Goal: Task Accomplishment & Management: Complete application form

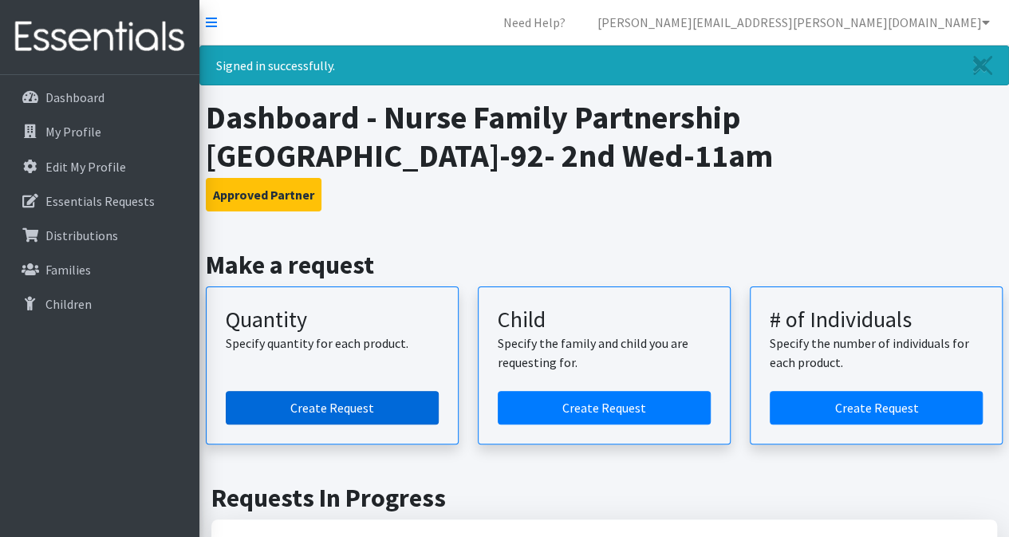
click at [348, 398] on link "Create Request" at bounding box center [332, 407] width 213 height 33
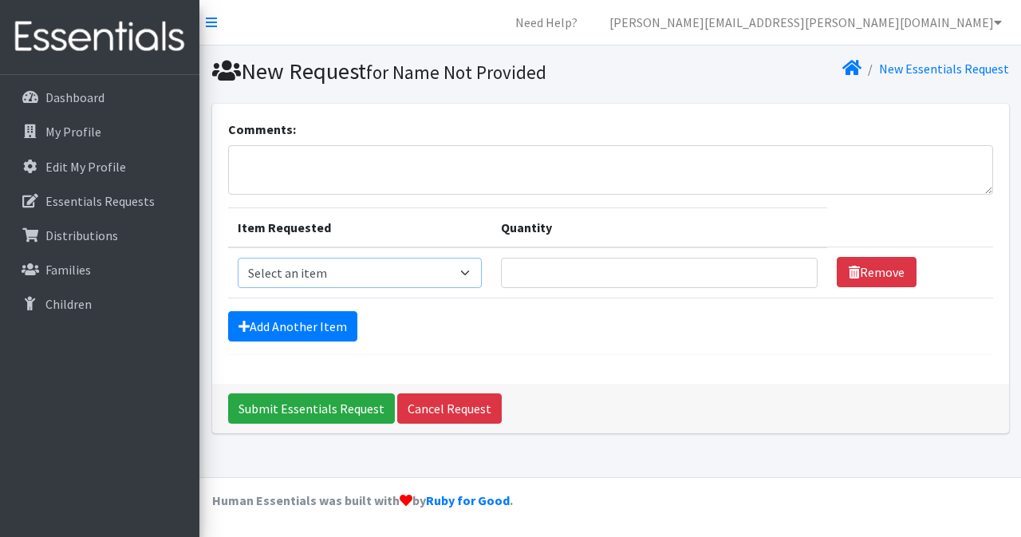
click at [469, 272] on select "Select an item Kids (Newborn) Kids (Size 1) Kids (Size 2) Kids (Size 3) Kids (S…" at bounding box center [360, 273] width 244 height 30
select select "3420"
click at [238, 258] on select "Select an item Kids (Newborn) Kids (Size 1) Kids (Size 2) Kids (Size 3) Kids (S…" at bounding box center [360, 273] width 244 height 30
click at [588, 275] on input "Quantity" at bounding box center [659, 273] width 317 height 30
click at [789, 277] on input "1" at bounding box center [659, 273] width 317 height 30
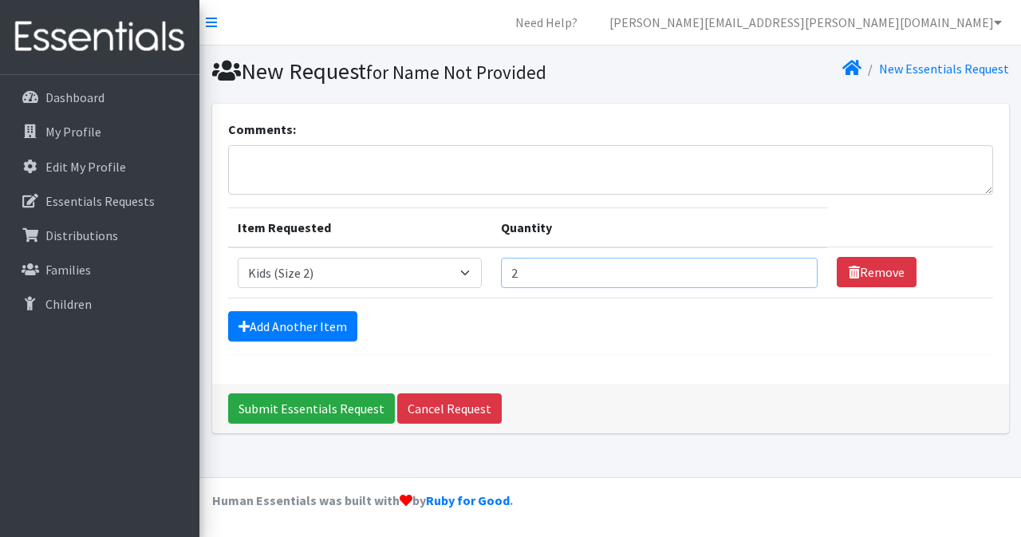
click at [796, 264] on input "2" at bounding box center [659, 273] width 317 height 30
click at [789, 268] on input "3" at bounding box center [659, 273] width 317 height 30
click at [789, 268] on input "4" at bounding box center [659, 273] width 317 height 30
type input "5"
click at [789, 268] on input "5" at bounding box center [659, 273] width 317 height 30
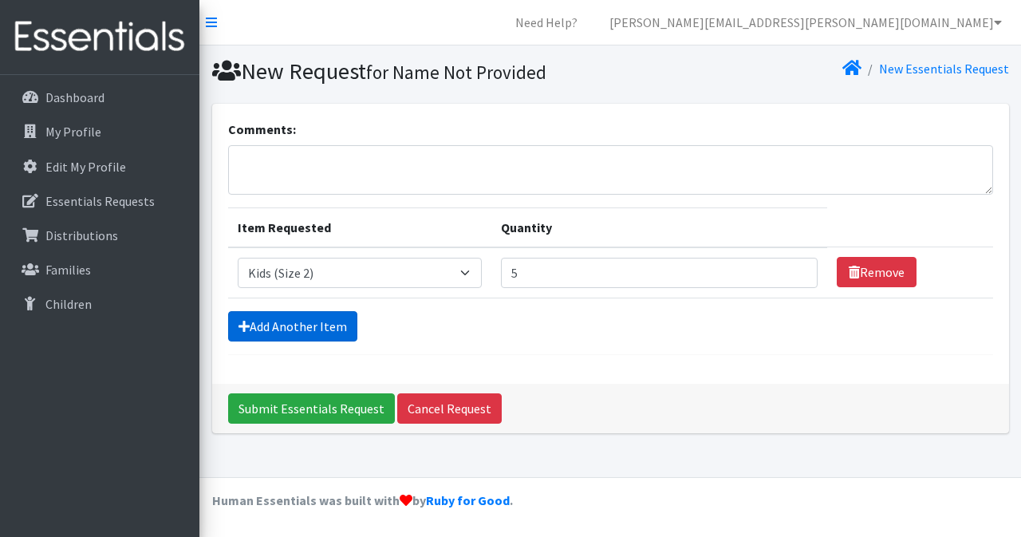
click at [329, 324] on link "Add Another Item" at bounding box center [292, 326] width 129 height 30
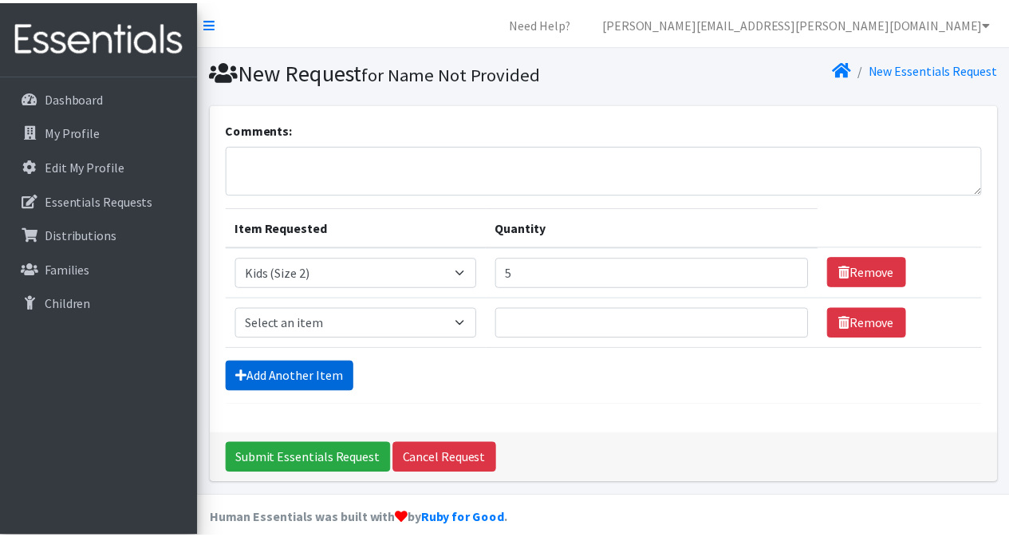
scroll to position [16, 0]
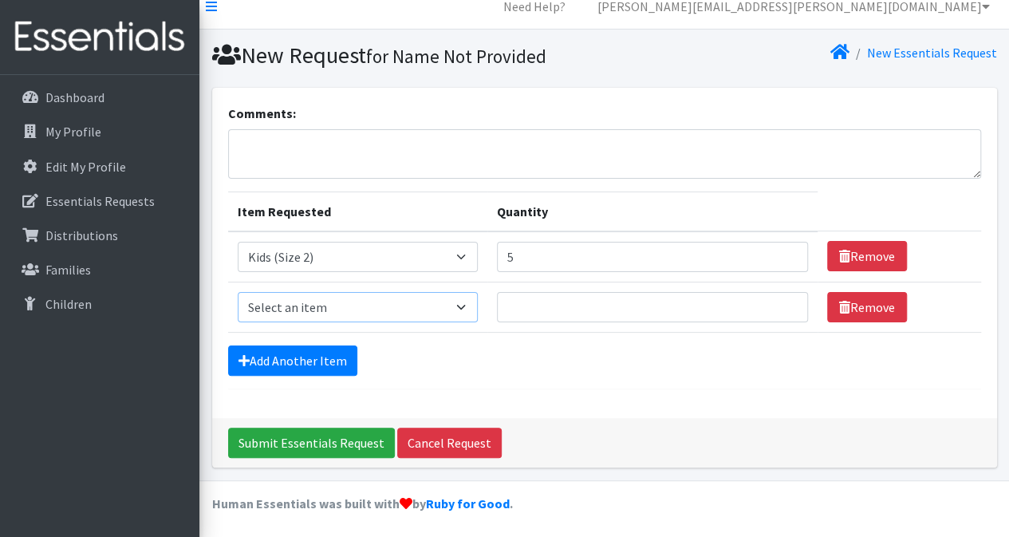
click at [464, 310] on select "Select an item Kids (Newborn) Kids (Size 1) Kids (Size 2) Kids (Size 3) Kids (S…" at bounding box center [358, 307] width 240 height 30
select select "3393"
click at [238, 292] on select "Select an item Kids (Newborn) Kids (Size 1) Kids (Size 2) Kids (Size 3) Kids (S…" at bounding box center [358, 307] width 240 height 30
click at [781, 302] on input "1" at bounding box center [652, 307] width 311 height 30
click at [781, 302] on input "2" at bounding box center [652, 307] width 311 height 30
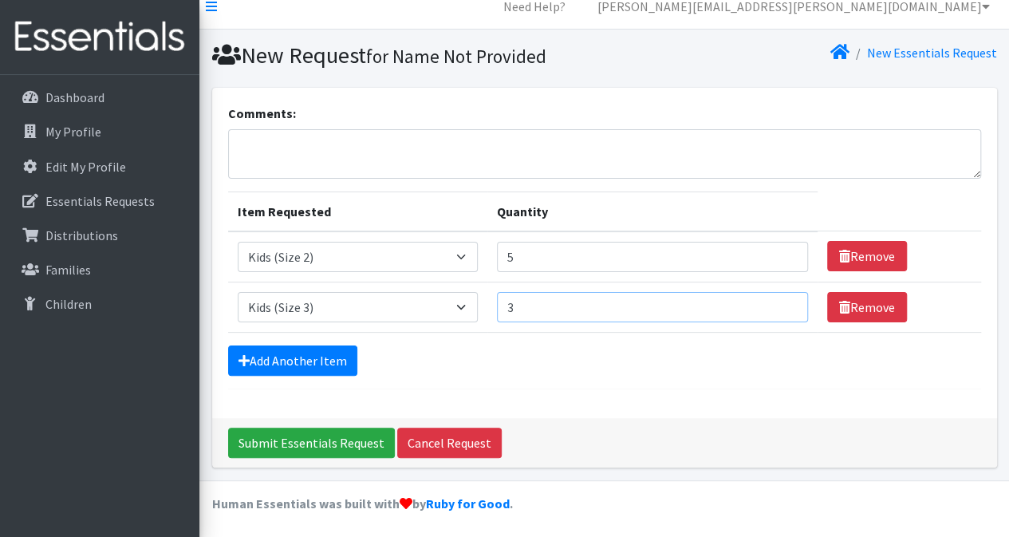
click at [781, 302] on input "3" at bounding box center [652, 307] width 311 height 30
click at [781, 302] on input "4" at bounding box center [652, 307] width 311 height 30
click at [782, 302] on input "5" at bounding box center [652, 307] width 311 height 30
click at [782, 302] on input "6" at bounding box center [652, 307] width 311 height 30
click at [782, 302] on input "7" at bounding box center [652, 307] width 311 height 30
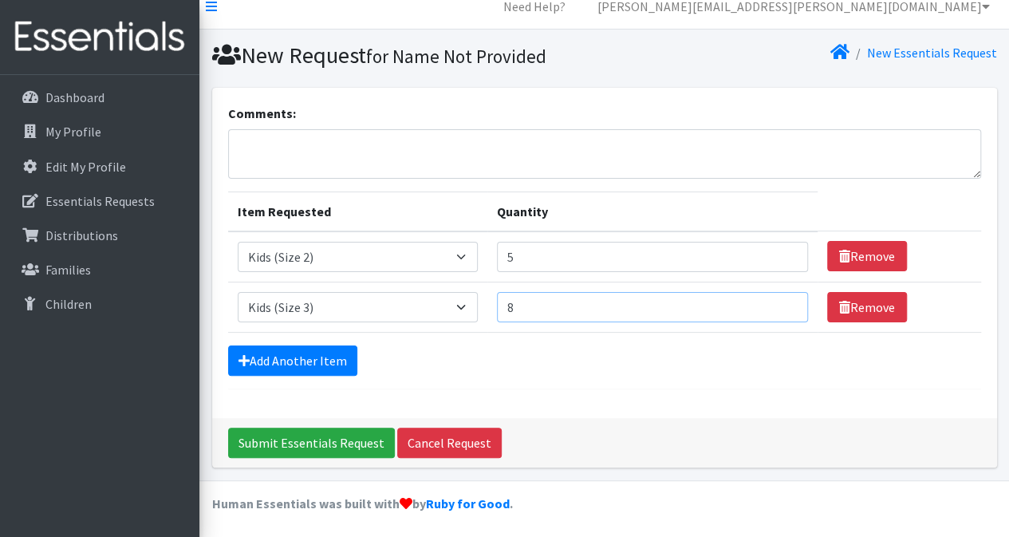
click at [783, 303] on input "8" at bounding box center [652, 307] width 311 height 30
type input "9"
click at [783, 303] on input "9" at bounding box center [652, 307] width 311 height 30
click at [316, 356] on link "Add Another Item" at bounding box center [292, 360] width 129 height 30
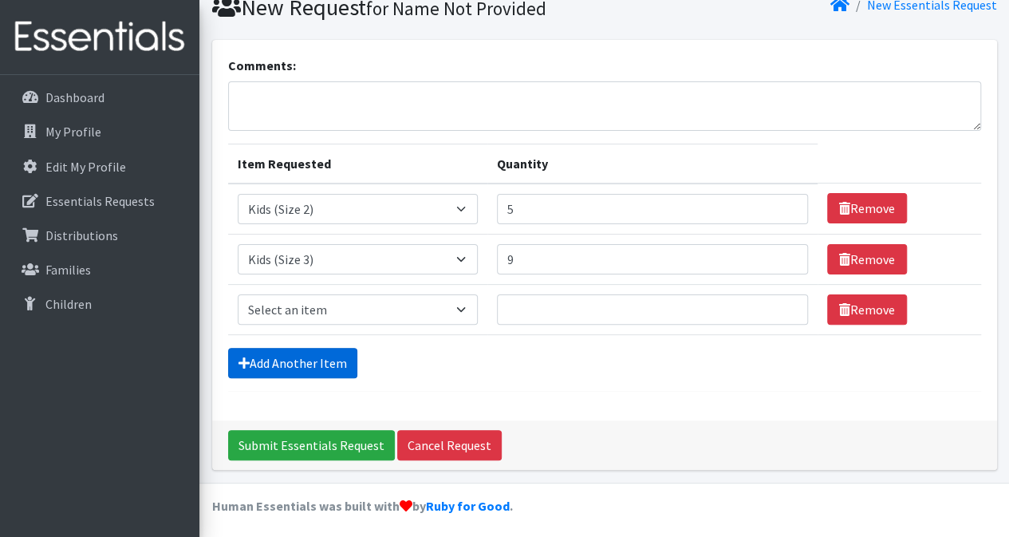
scroll to position [65, 0]
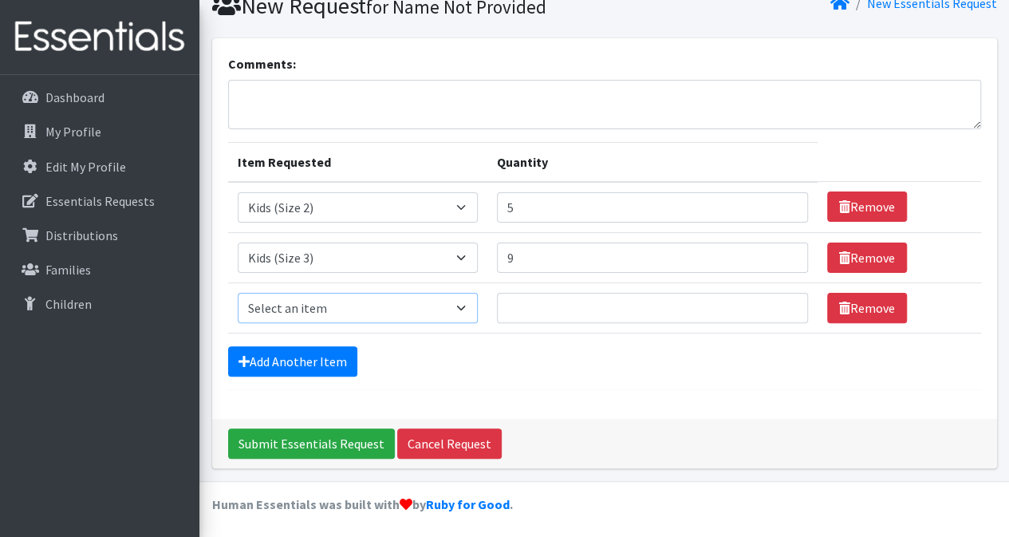
click at [466, 304] on select "Select an item Kids (Newborn) Kids (Size 1) Kids (Size 2) Kids (Size 3) Kids (S…" at bounding box center [358, 308] width 240 height 30
select select "3394"
click at [238, 293] on select "Select an item Kids (Newborn) Kids (Size 1) Kids (Size 2) Kids (Size 3) Kids (S…" at bounding box center [358, 308] width 240 height 30
click at [574, 305] on input "Quantity" at bounding box center [652, 308] width 311 height 30
click at [785, 301] on input "1" at bounding box center [652, 308] width 311 height 30
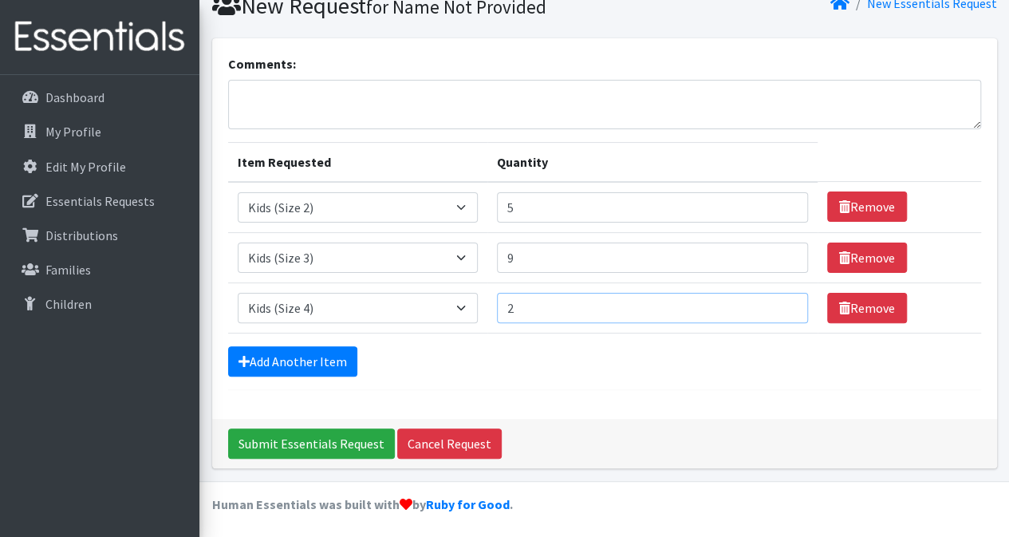
click at [785, 301] on input "2" at bounding box center [652, 308] width 311 height 30
click at [785, 301] on input "3" at bounding box center [652, 308] width 311 height 30
click at [785, 301] on input "4" at bounding box center [652, 308] width 311 height 30
type input "5"
click at [785, 301] on input "5" at bounding box center [652, 308] width 311 height 30
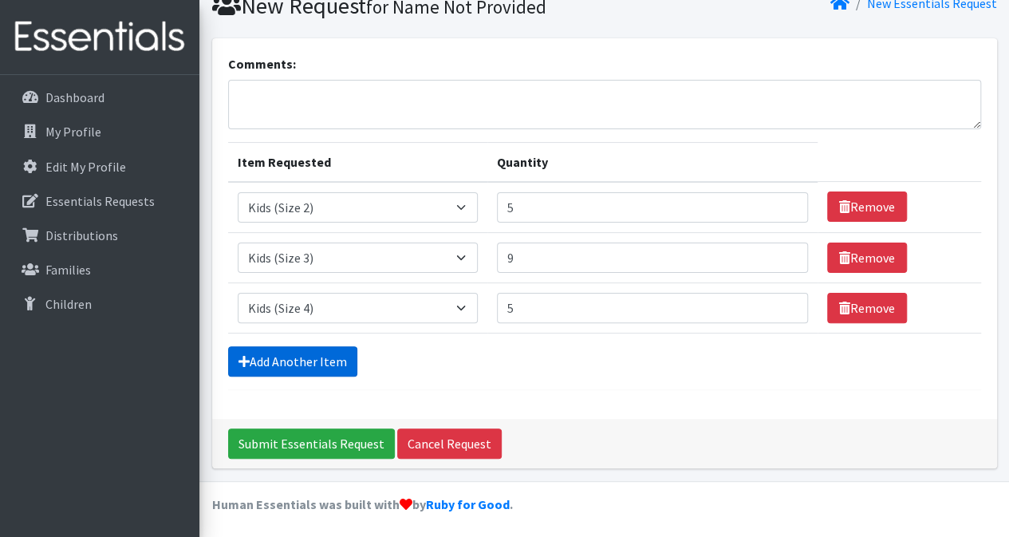
click at [327, 359] on link "Add Another Item" at bounding box center [292, 361] width 129 height 30
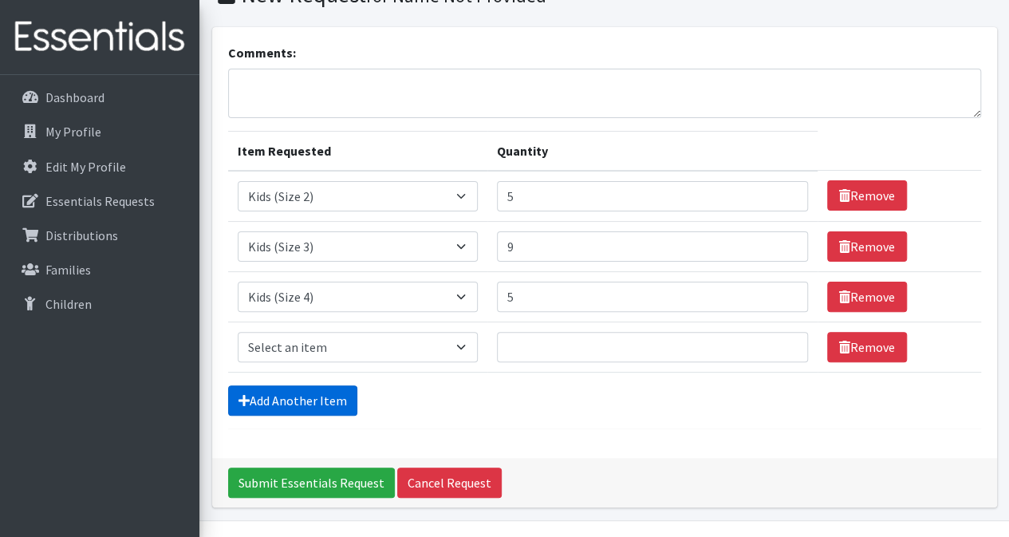
scroll to position [116, 0]
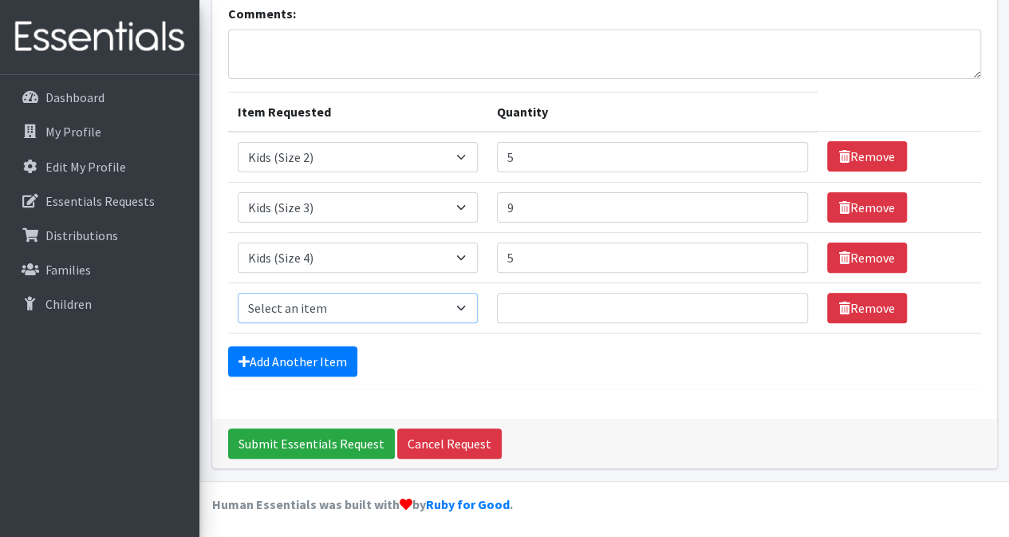
click at [375, 305] on select "Select an item Kids (Newborn) Kids (Size 1) Kids (Size 2) Kids (Size 3) Kids (S…" at bounding box center [358, 308] width 240 height 30
select select "3407"
click at [238, 293] on select "Select an item Kids (Newborn) Kids (Size 1) Kids (Size 2) Kids (Size 3) Kids (S…" at bounding box center [358, 308] width 240 height 30
click at [569, 313] on input "Quantity" at bounding box center [652, 308] width 311 height 30
click at [781, 301] on input "1" at bounding box center [652, 308] width 311 height 30
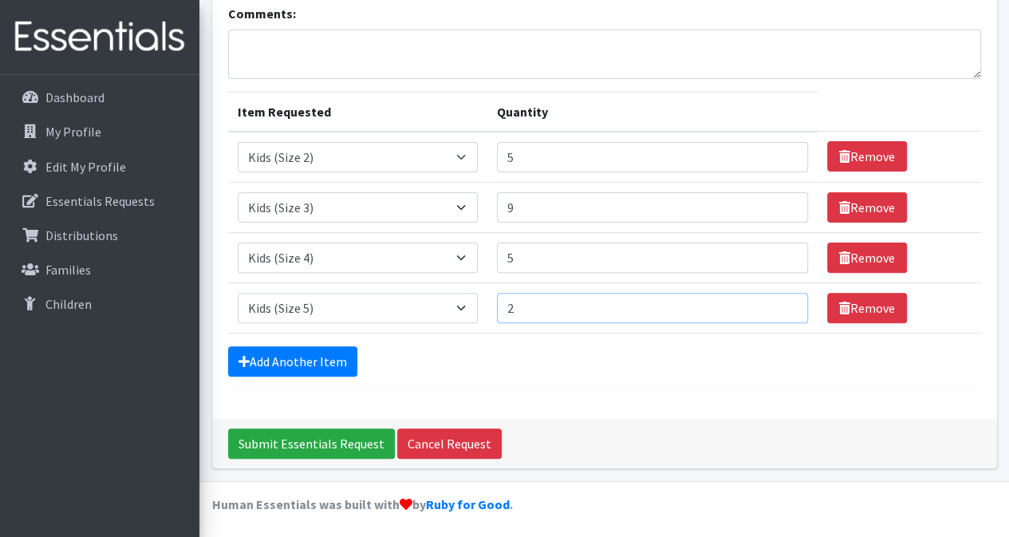
click at [781, 301] on input "2" at bounding box center [652, 308] width 311 height 30
click at [781, 301] on input "3" at bounding box center [652, 308] width 311 height 30
click at [781, 301] on input "4" at bounding box center [652, 308] width 311 height 30
click at [781, 300] on input "5" at bounding box center [652, 308] width 311 height 30
click at [785, 299] on input "6" at bounding box center [652, 308] width 311 height 30
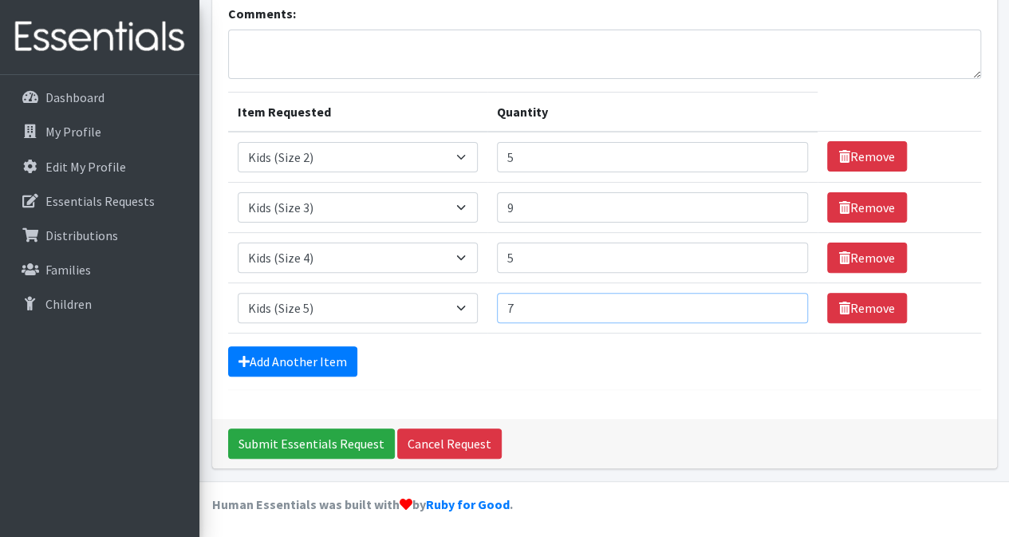
type input "7"
click at [787, 298] on input "7" at bounding box center [652, 308] width 311 height 30
click at [312, 353] on link "Add Another Item" at bounding box center [292, 361] width 129 height 30
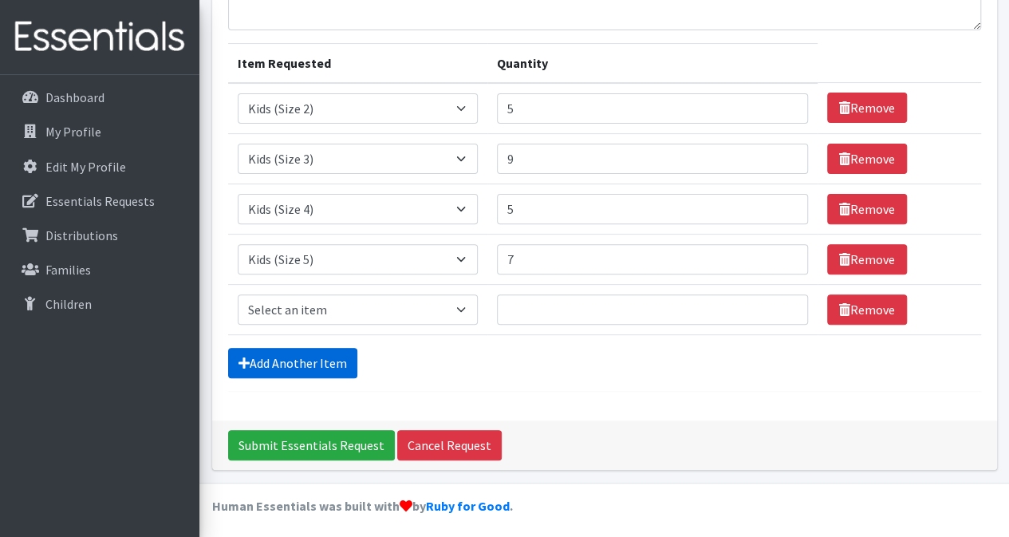
scroll to position [166, 0]
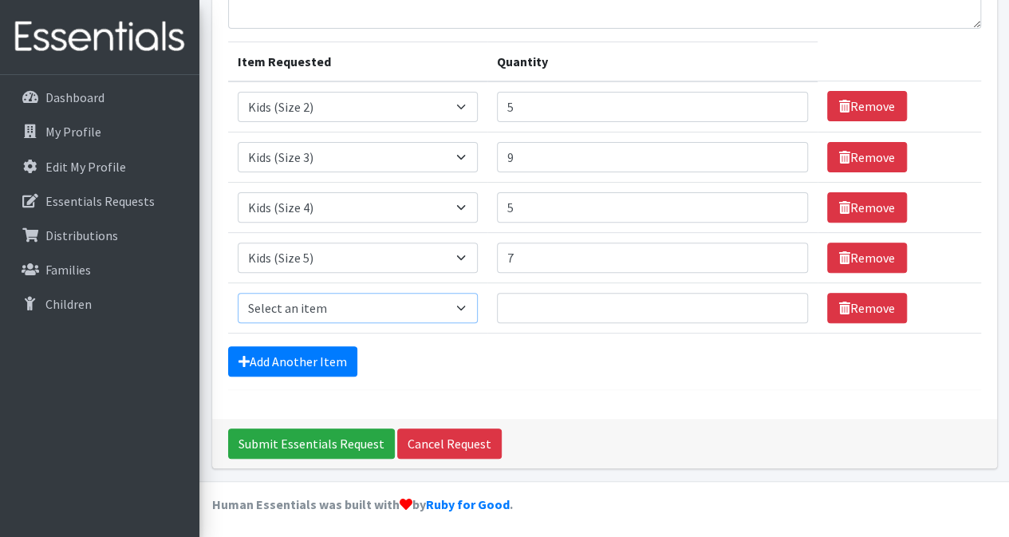
click at [455, 301] on select "Select an item Kids (Newborn) Kids (Size 1) Kids (Size 2) Kids (Size 3) Kids (S…" at bounding box center [358, 308] width 240 height 30
select select "3419"
click at [238, 293] on select "Select an item Kids (Newborn) Kids (Size 1) Kids (Size 2) Kids (Size 3) Kids (S…" at bounding box center [358, 308] width 240 height 30
click at [783, 298] on input "1" at bounding box center [652, 308] width 311 height 30
click at [783, 298] on input "2" at bounding box center [652, 308] width 311 height 30
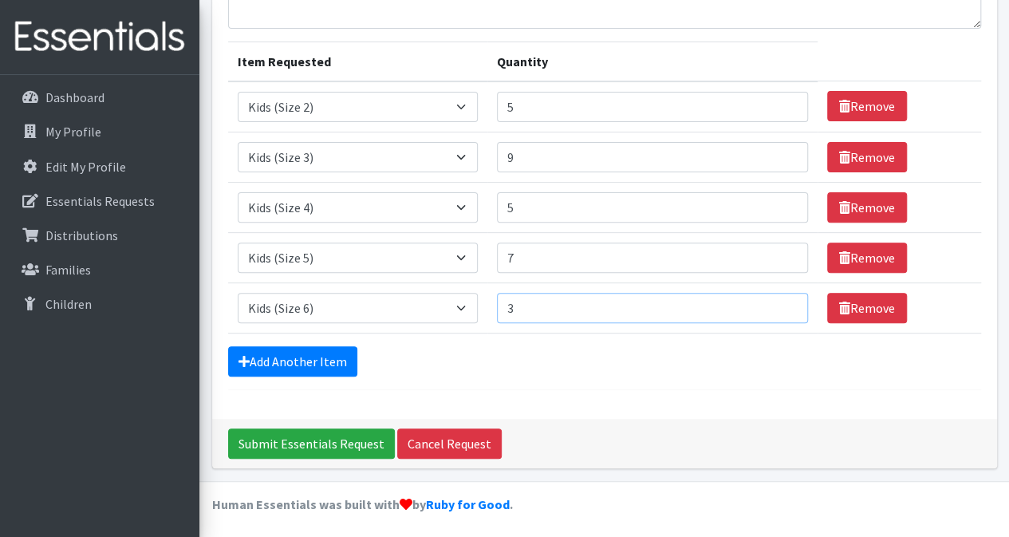
click at [783, 298] on input "3" at bounding box center [652, 308] width 311 height 30
type input "4"
click at [783, 299] on input "4" at bounding box center [652, 308] width 311 height 30
click at [646, 374] on form "Comments: Item Requested Quantity Item Requested Select an item Kids (Newborn) …" at bounding box center [604, 172] width 753 height 436
click at [285, 353] on link "Add Another Item" at bounding box center [292, 361] width 129 height 30
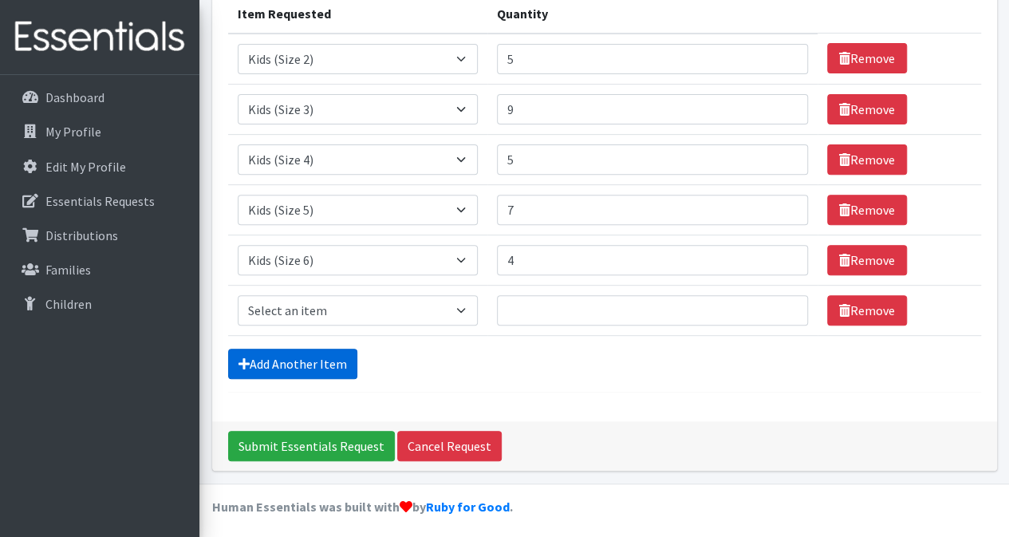
scroll to position [215, 0]
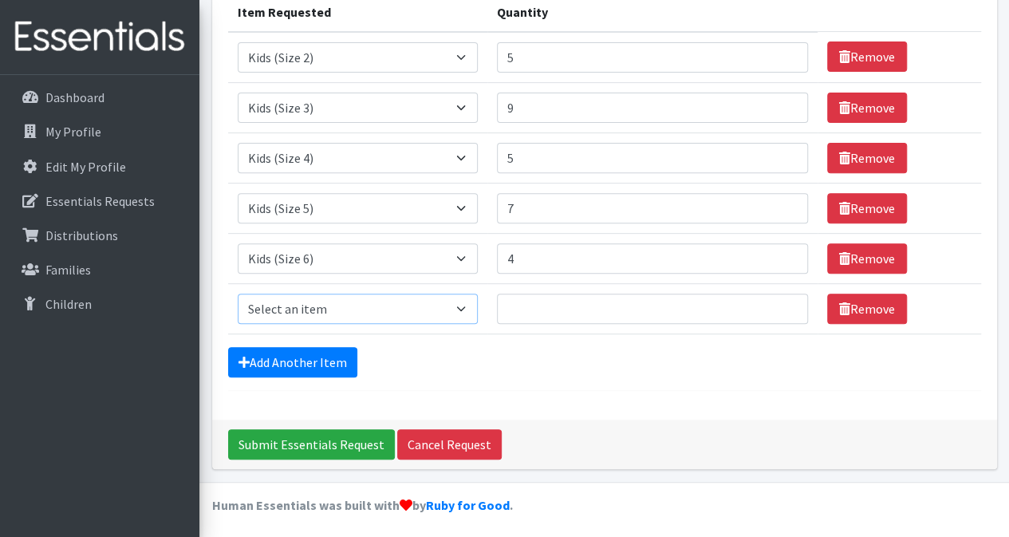
click at [352, 302] on select "Select an item Kids (Newborn) Kids (Size 1) Kids (Size 2) Kids (Size 3) Kids (S…" at bounding box center [358, 308] width 240 height 30
select select "3418"
click at [238, 293] on select "Select an item Kids (Newborn) Kids (Size 1) Kids (Size 2) Kids (Size 3) Kids (S…" at bounding box center [358, 308] width 240 height 30
click at [519, 319] on input "Quantity" at bounding box center [652, 308] width 311 height 30
click at [782, 302] on input "1" at bounding box center [652, 308] width 311 height 30
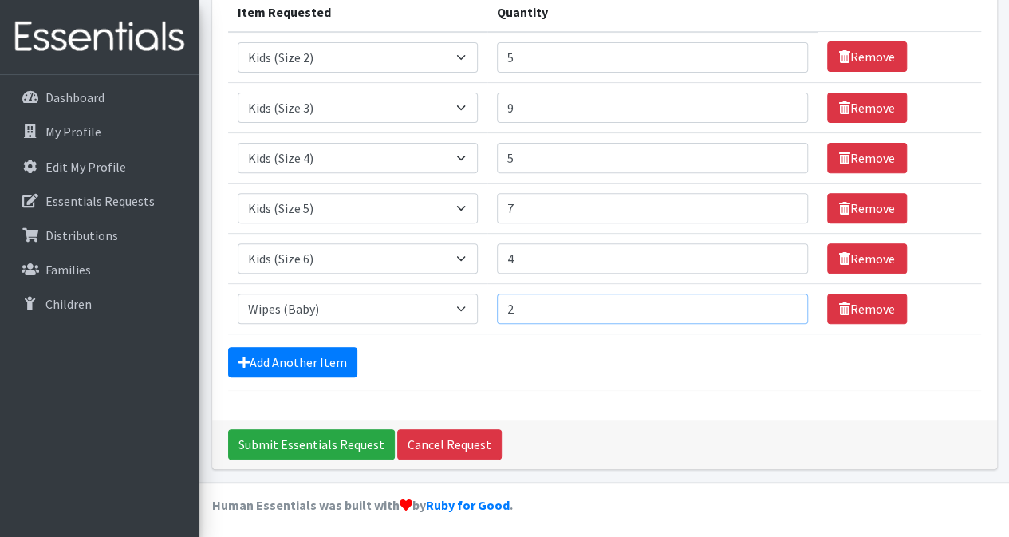
click at [782, 302] on input "2" at bounding box center [652, 308] width 311 height 30
click at [782, 301] on input "3" at bounding box center [652, 308] width 311 height 30
click at [781, 301] on input "4" at bounding box center [652, 308] width 311 height 30
click at [781, 302] on input "5" at bounding box center [652, 308] width 311 height 30
click at [781, 302] on input "6" at bounding box center [652, 308] width 311 height 30
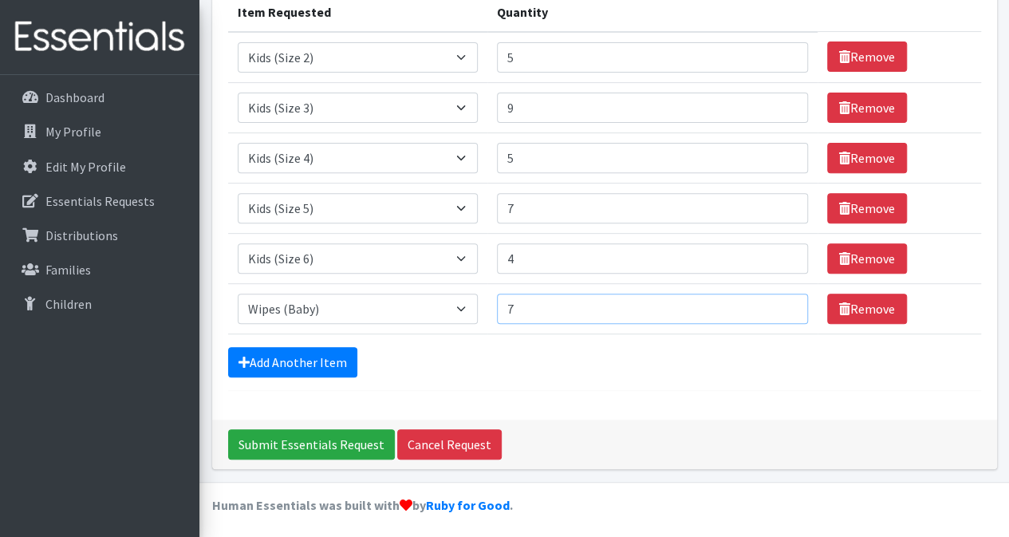
click at [780, 302] on input "7" at bounding box center [652, 308] width 311 height 30
click at [780, 302] on input "8" at bounding box center [652, 308] width 311 height 30
click at [780, 302] on input "9" at bounding box center [652, 308] width 311 height 30
click at [780, 302] on input "10" at bounding box center [652, 308] width 311 height 30
click at [780, 302] on input "11" at bounding box center [652, 308] width 311 height 30
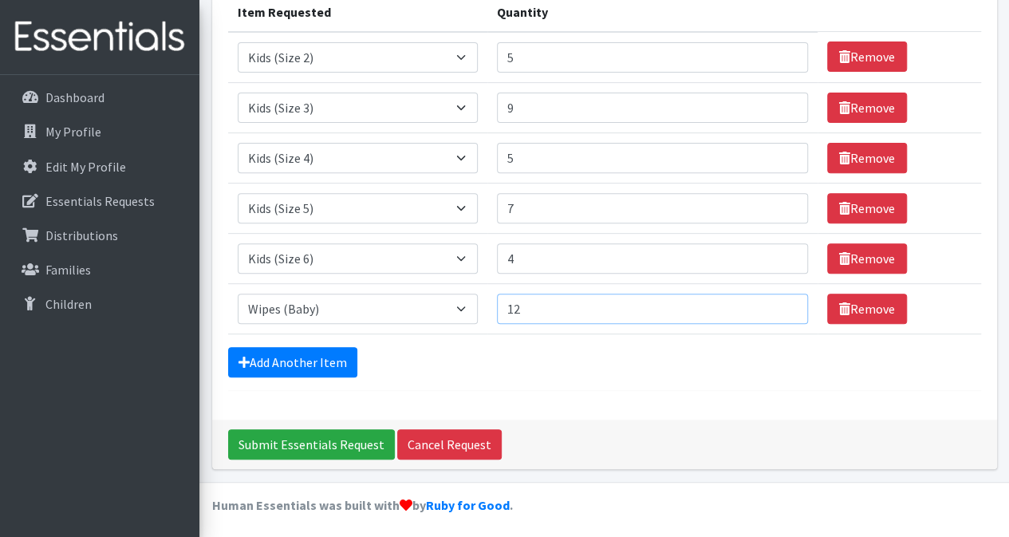
type input "12"
click at [778, 302] on input "12" at bounding box center [652, 308] width 311 height 30
click at [319, 436] on input "Submit Essentials Request" at bounding box center [311, 444] width 167 height 30
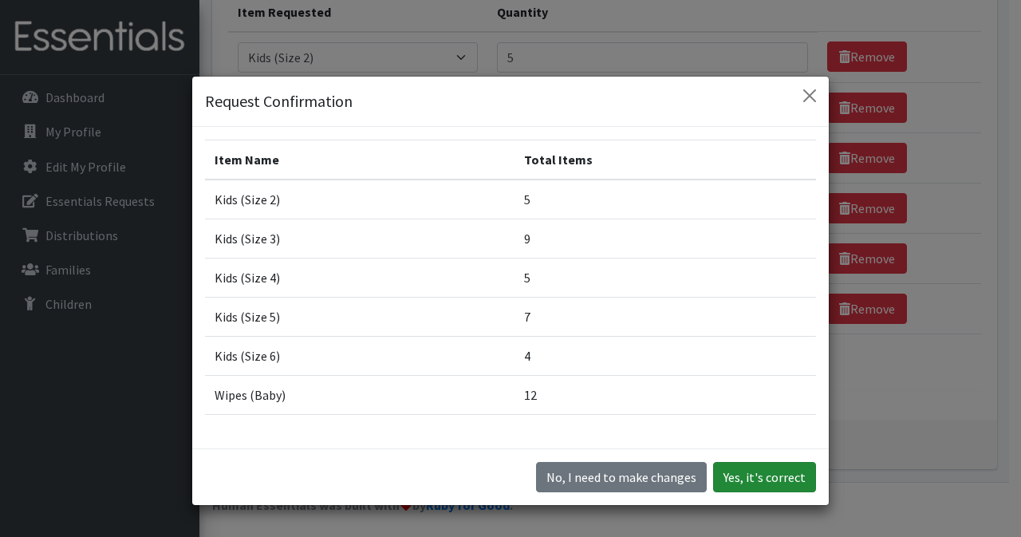
click at [759, 474] on button "Yes, it's correct" at bounding box center [764, 477] width 103 height 30
